Goal: Find specific page/section: Find specific page/section

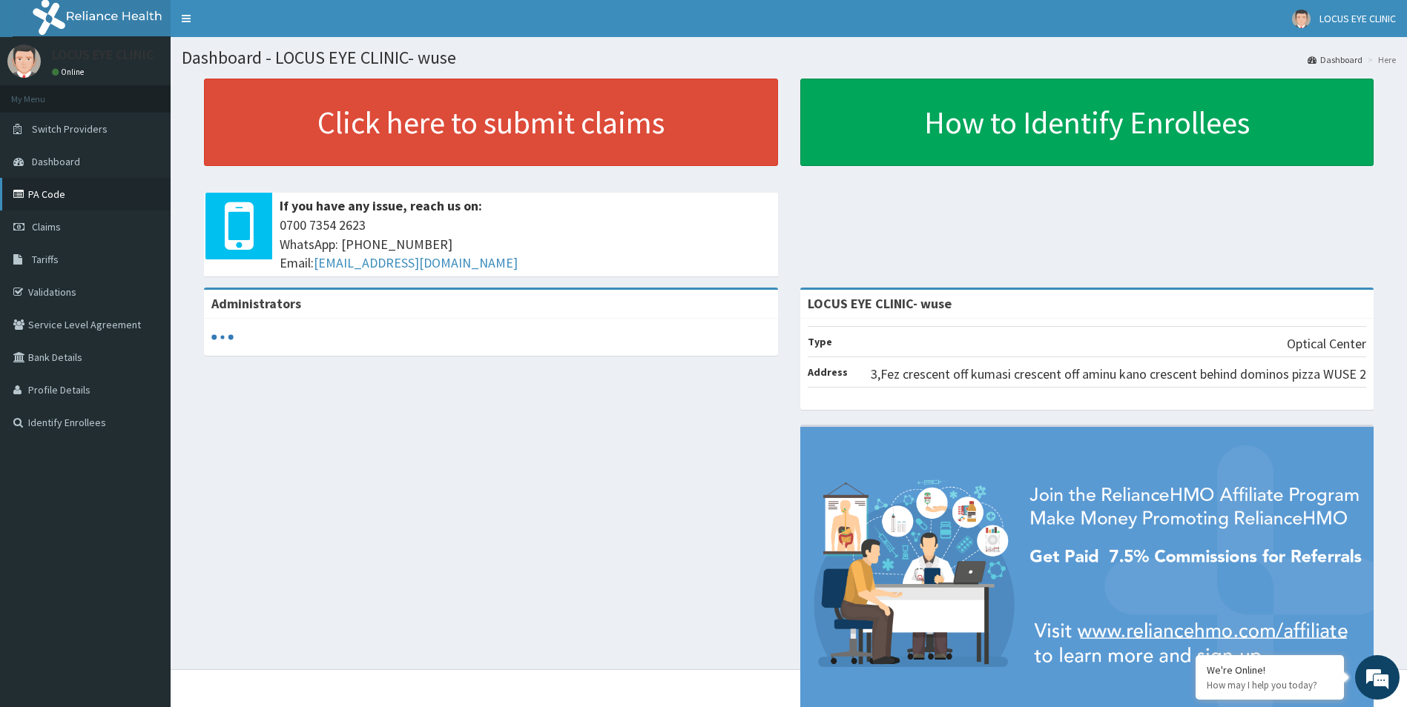
click at [122, 200] on link "PA Code" at bounding box center [85, 194] width 171 height 33
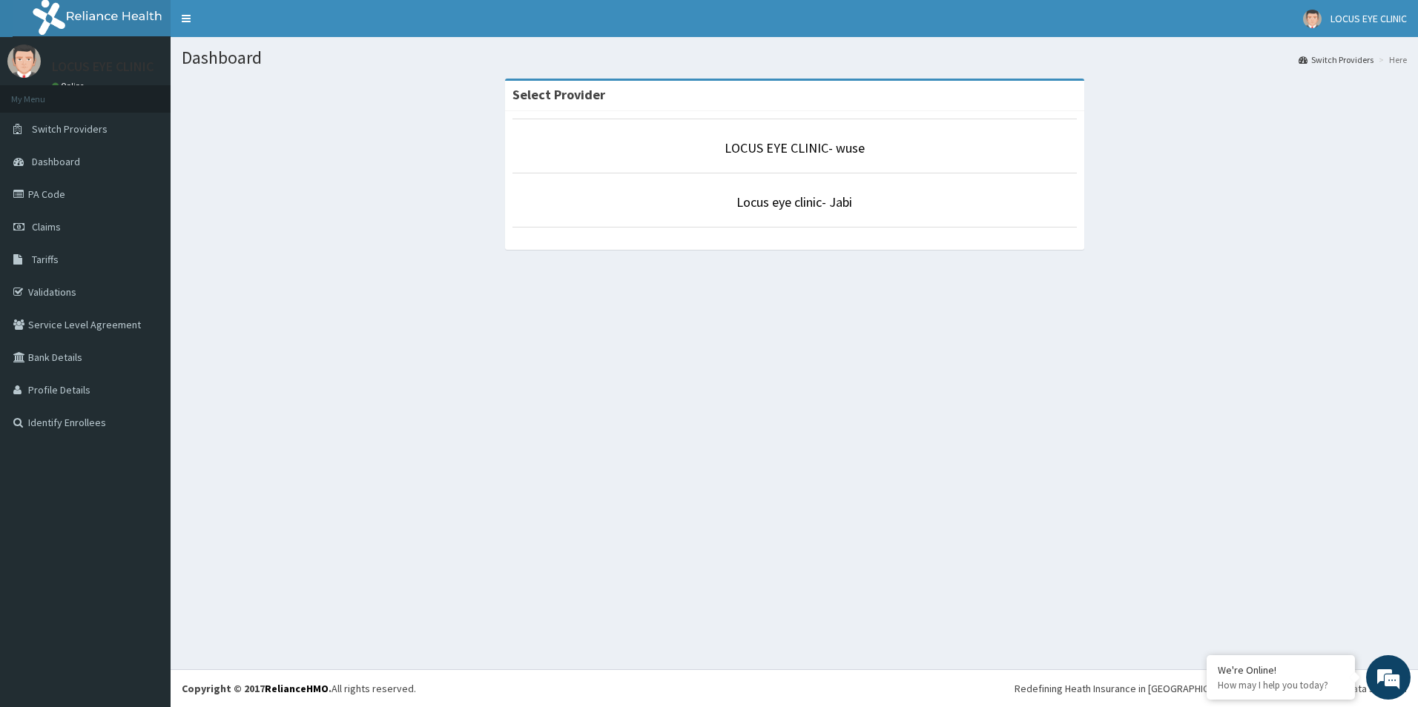
click at [595, 151] on p "LOCUS EYE CLINIC- wuse" at bounding box center [794, 148] width 564 height 19
click at [769, 150] on link "LOCUS EYE CLINIC- wuse" at bounding box center [795, 147] width 140 height 17
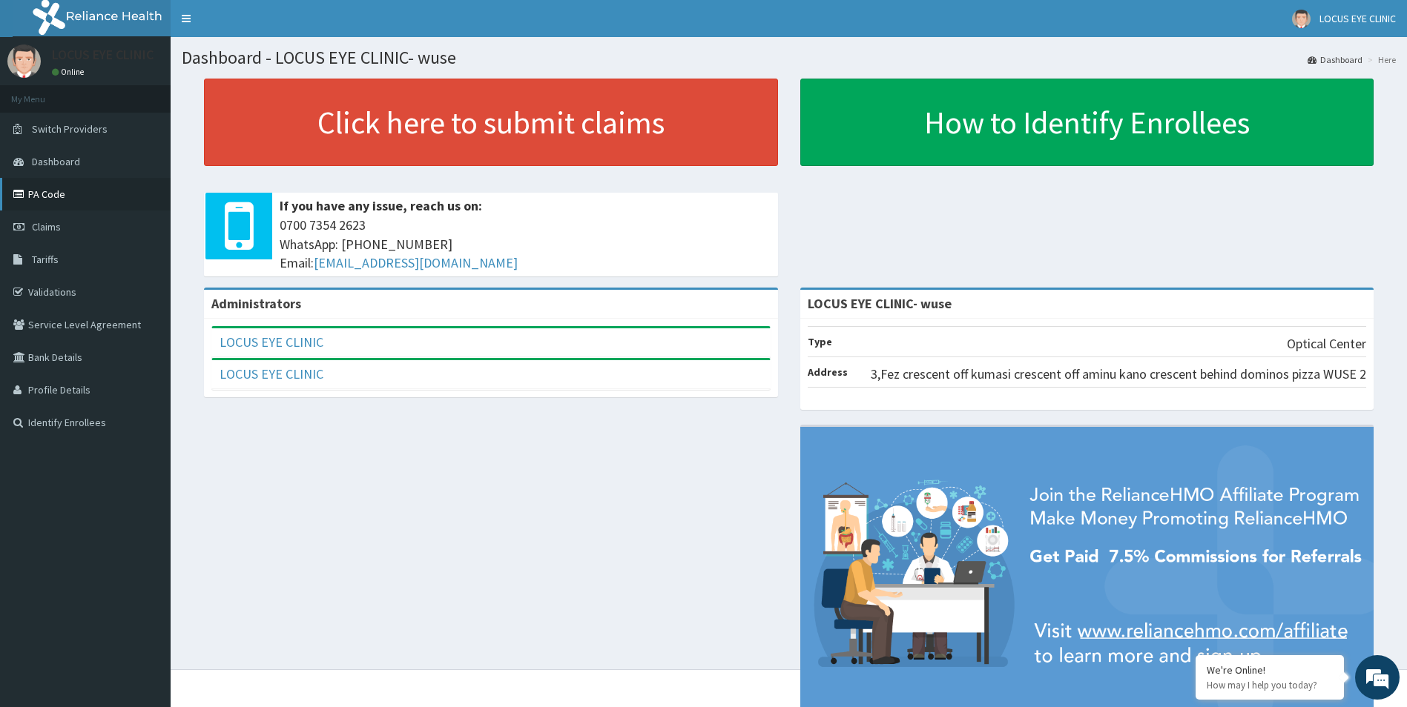
click at [101, 197] on link "PA Code" at bounding box center [85, 194] width 171 height 33
